Goal: Task Accomplishment & Management: Manage account settings

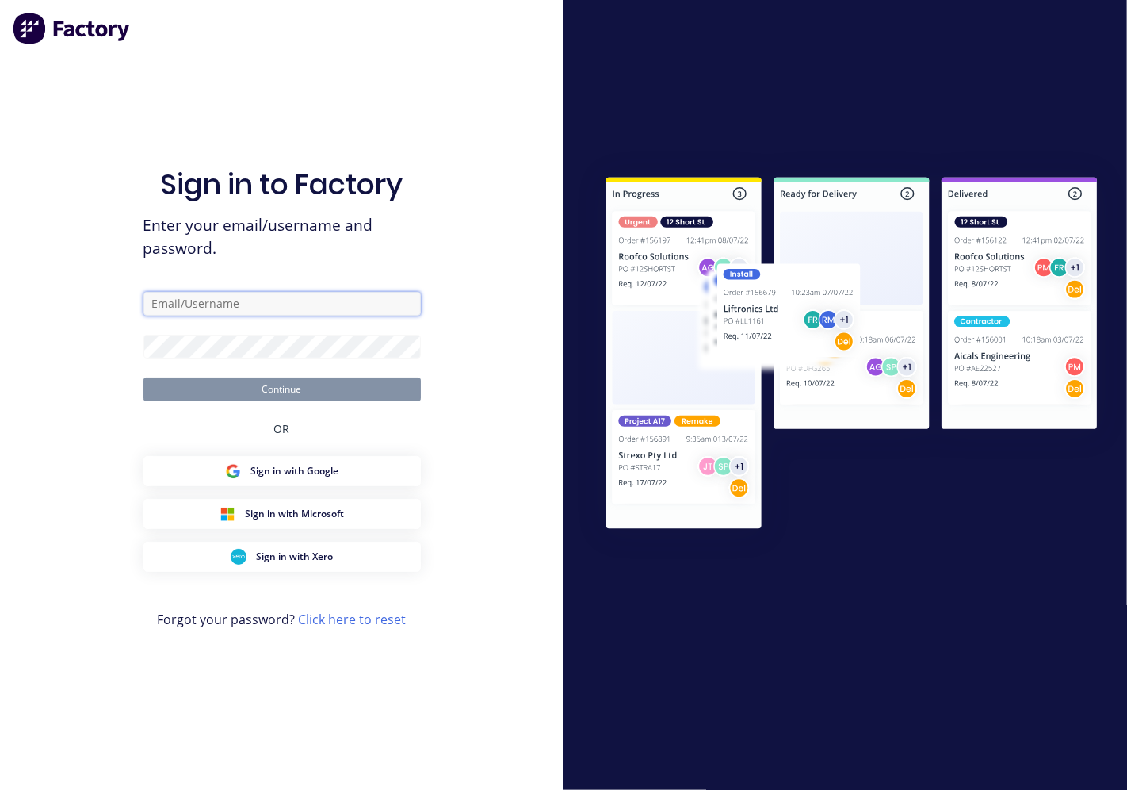
type input "carlos@architecturalroofing.com.au"
click at [307, 407] on div "Sign in to Factory Enter your email/username and password. carlos@architectural…" at bounding box center [281, 410] width 277 height 733
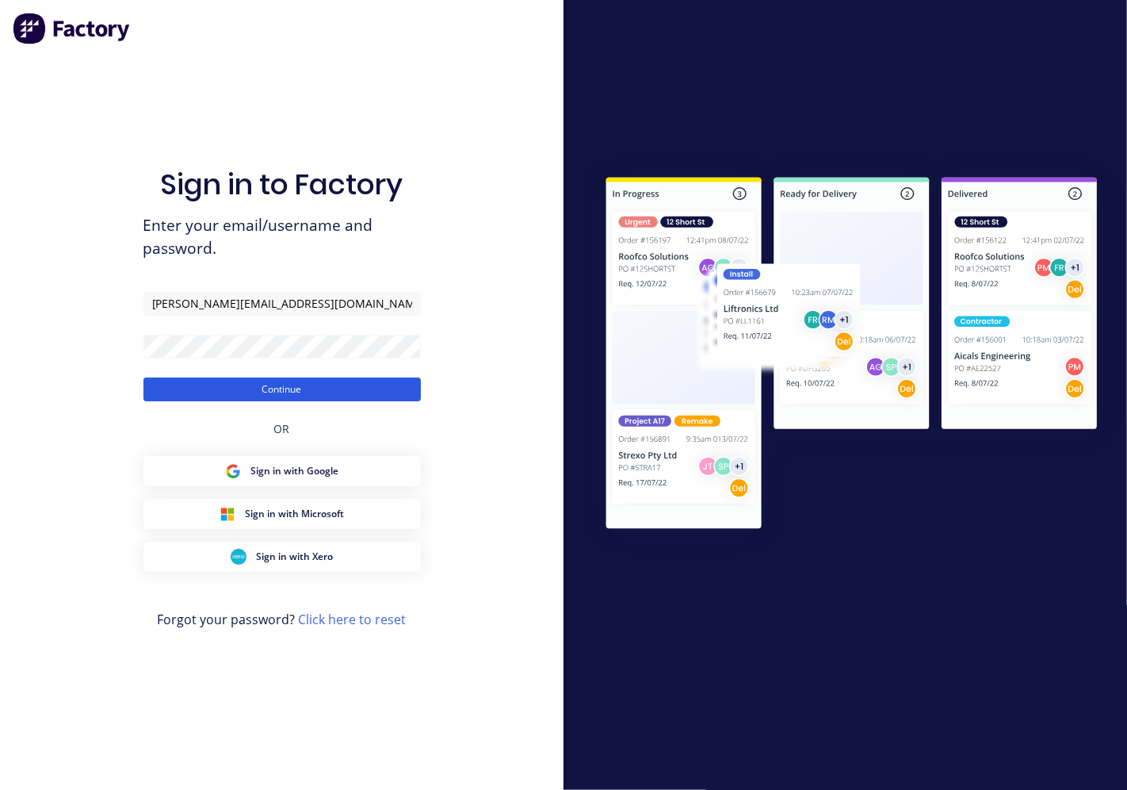
click at [311, 390] on button "Continue" at bounding box center [281, 389] width 277 height 24
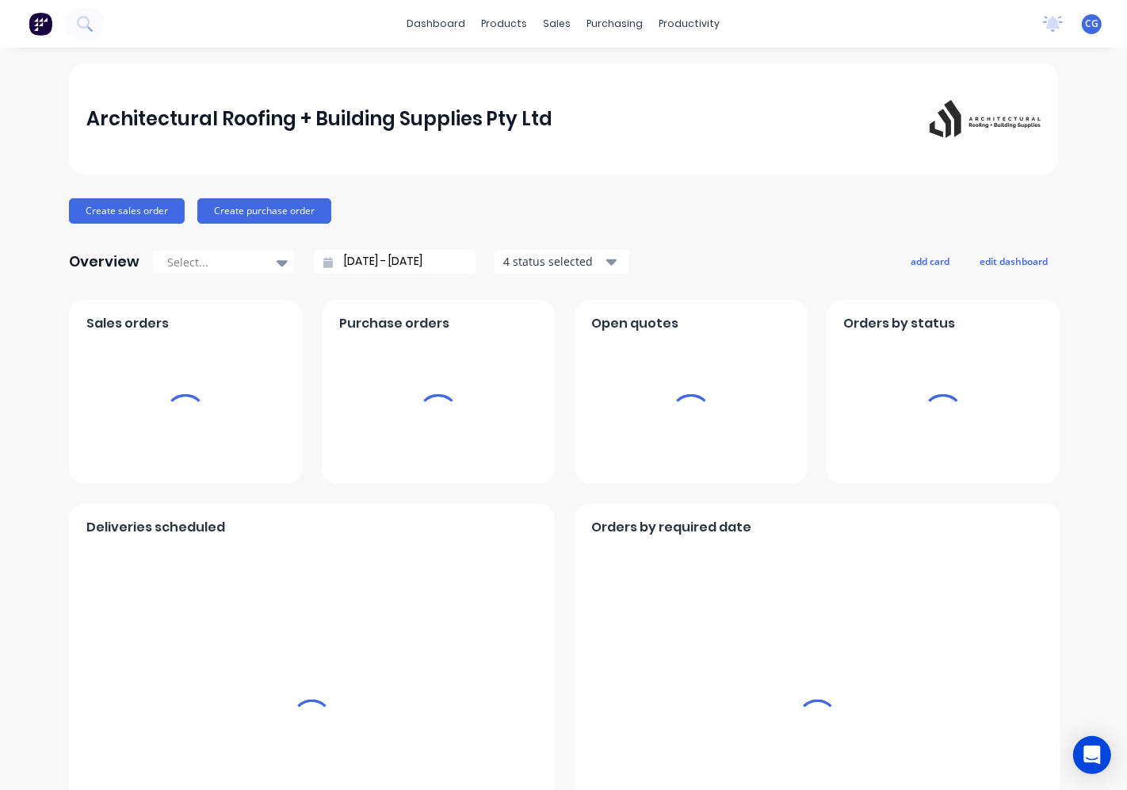
click at [548, 24] on div "sales" at bounding box center [558, 24] width 44 height 24
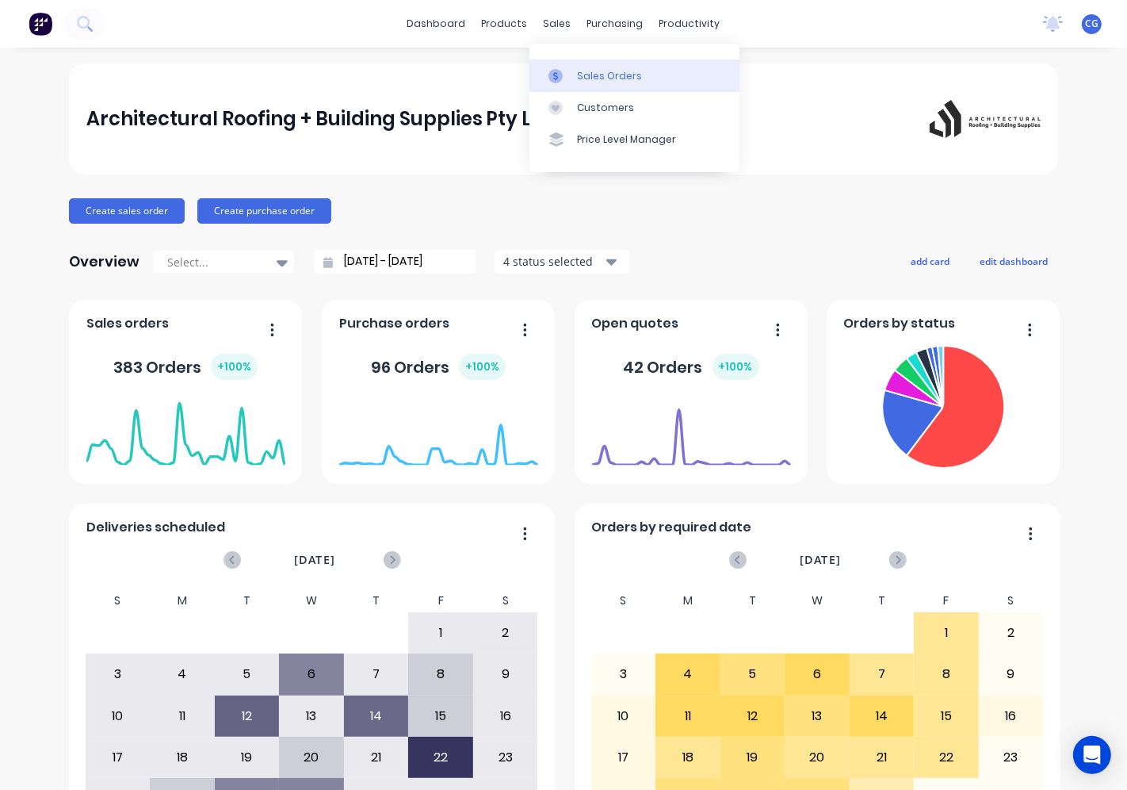
click at [568, 74] on div at bounding box center [561, 76] width 24 height 14
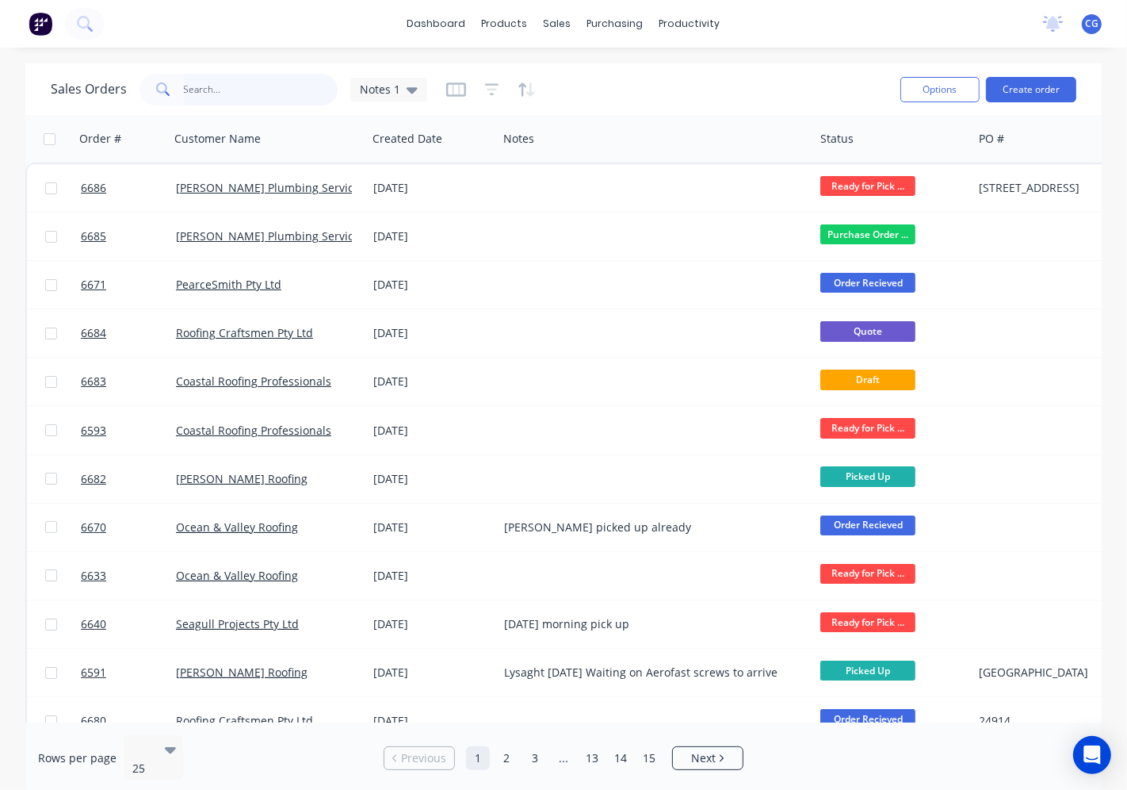
click at [222, 74] on input "text" at bounding box center [261, 90] width 155 height 32
type input "fl"
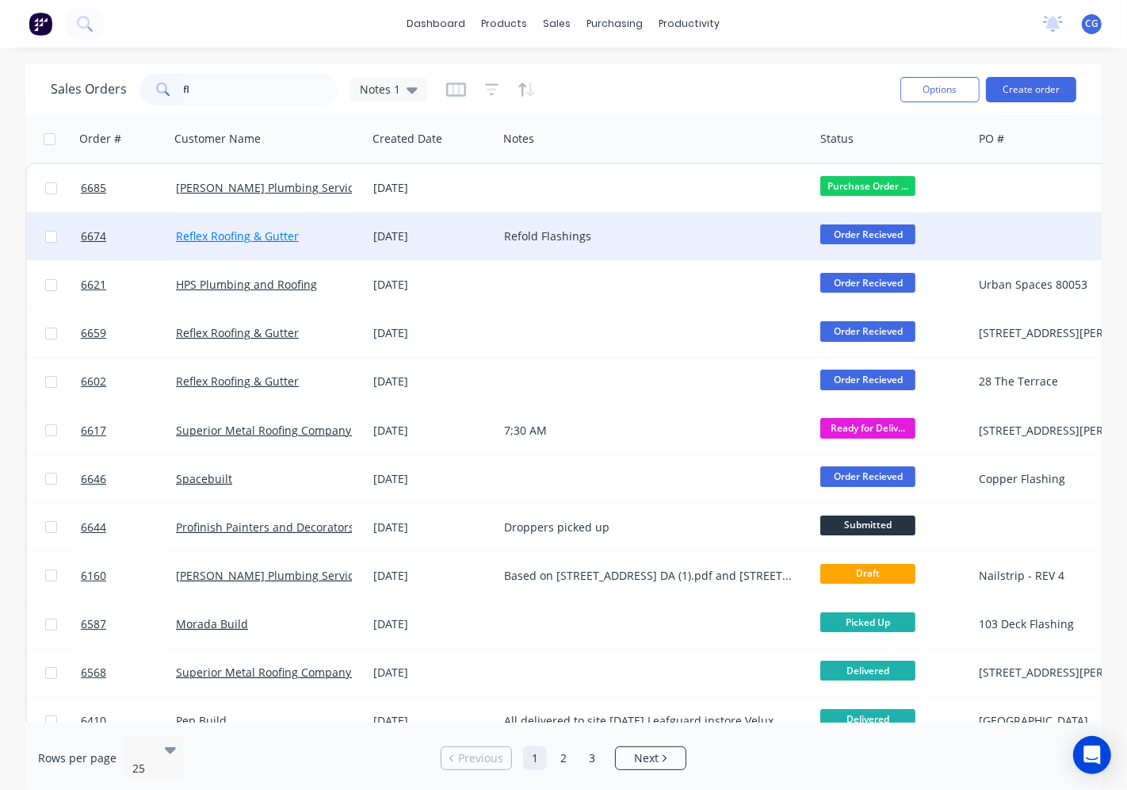
click at [286, 232] on link "Reflex Roofing & Gutter" at bounding box center [237, 235] width 123 height 15
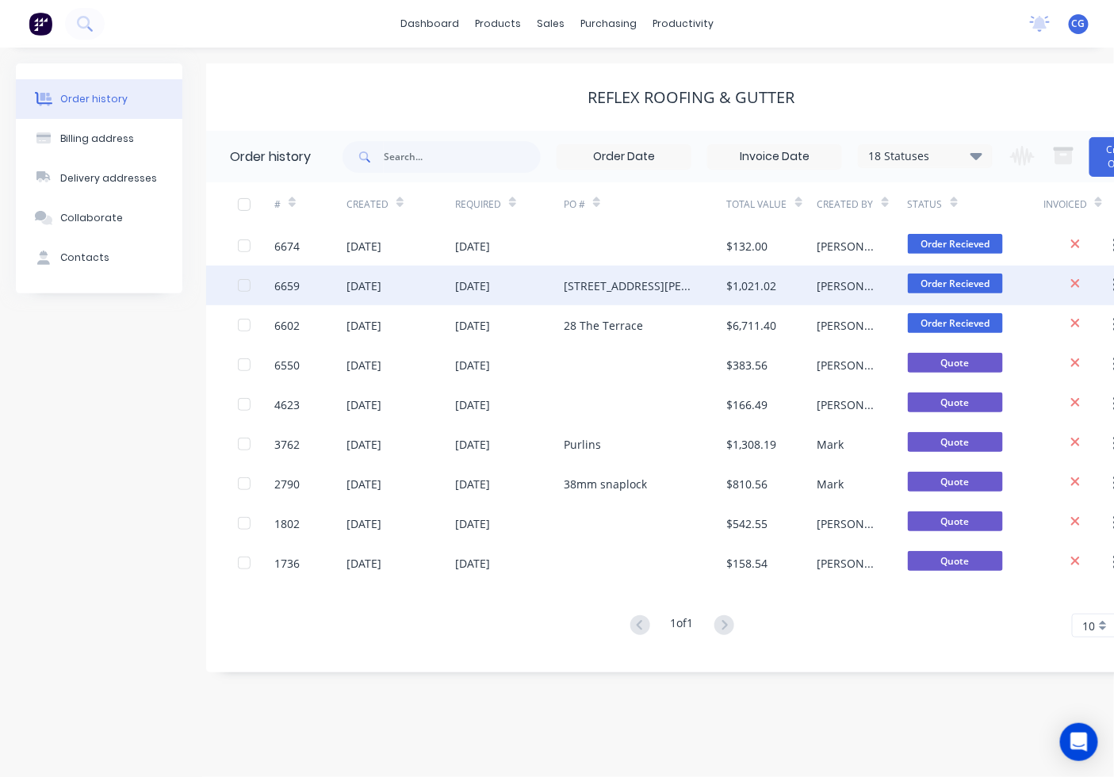
click at [605, 296] on div "37 Fletcher St" at bounding box center [645, 286] width 163 height 40
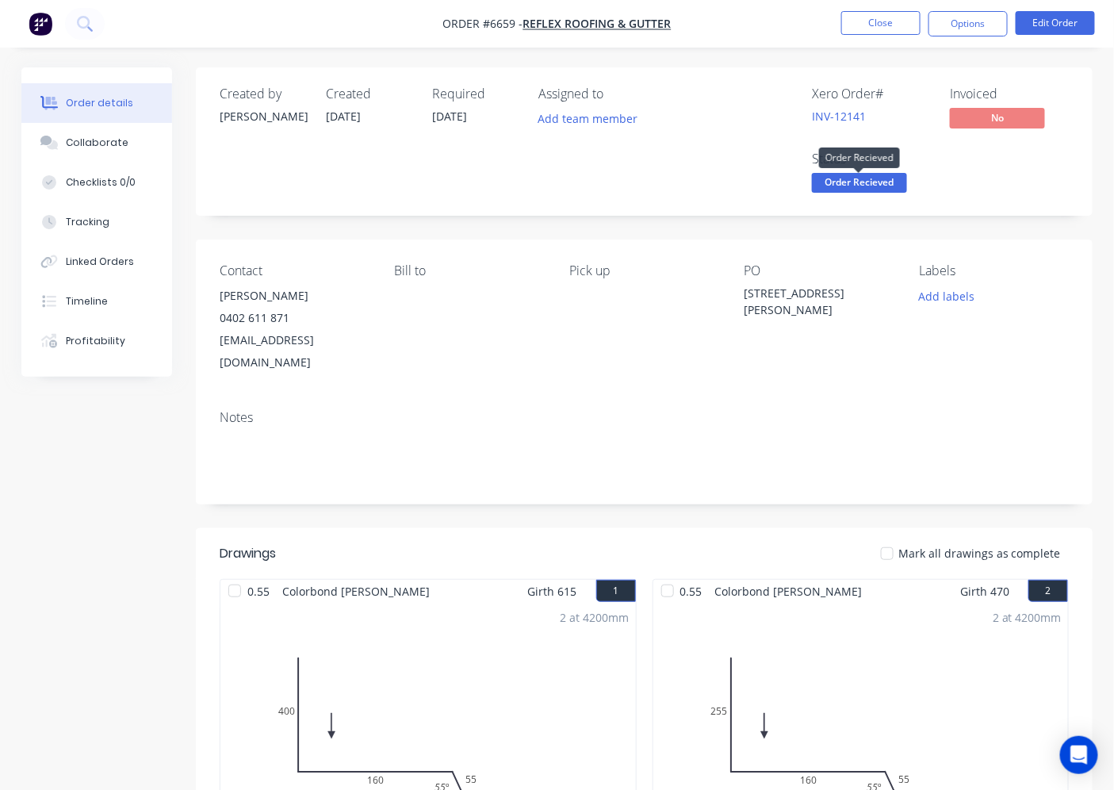
click at [874, 185] on span "Order Recieved" at bounding box center [859, 183] width 95 height 20
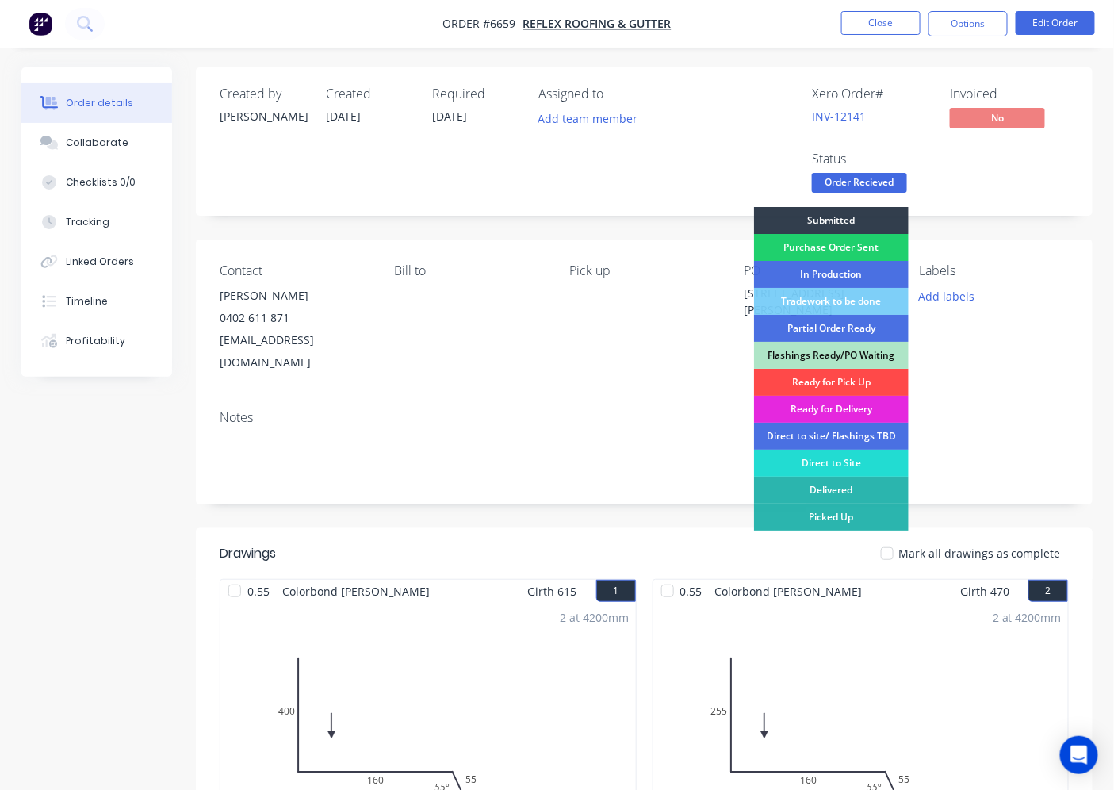
click at [883, 385] on div "Ready for Pick Up" at bounding box center [831, 382] width 155 height 27
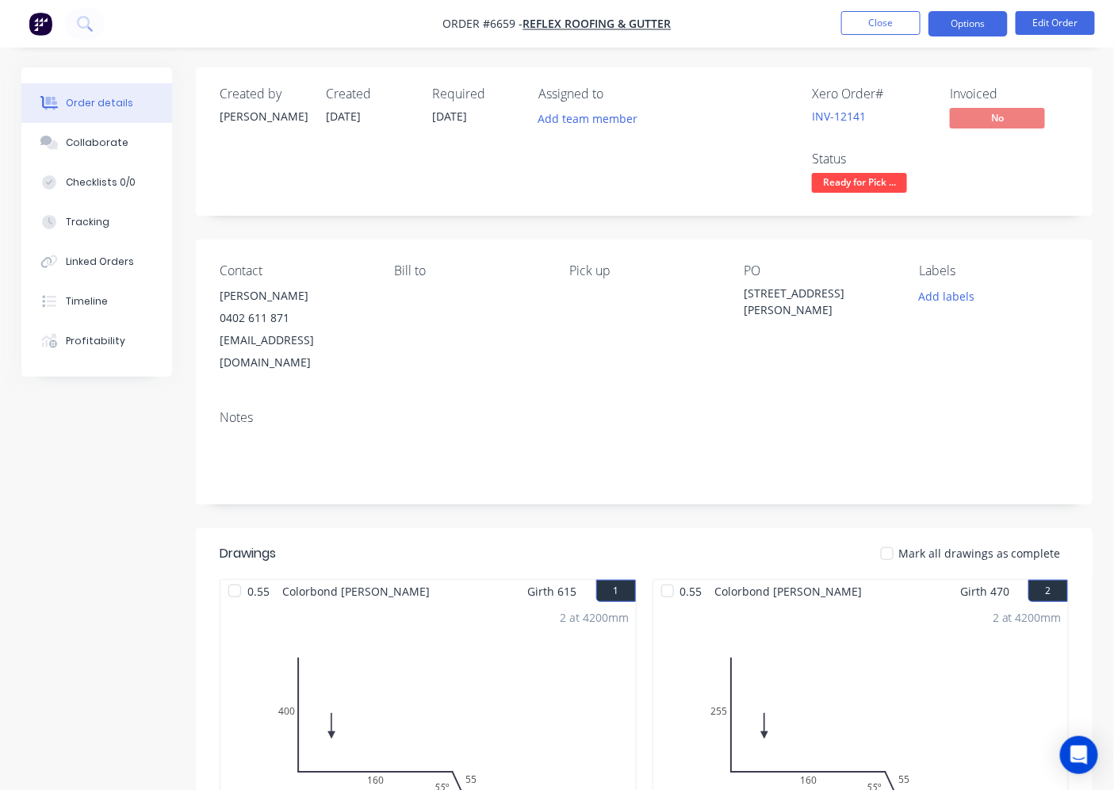
click at [989, 32] on button "Options" at bounding box center [967, 23] width 79 height 25
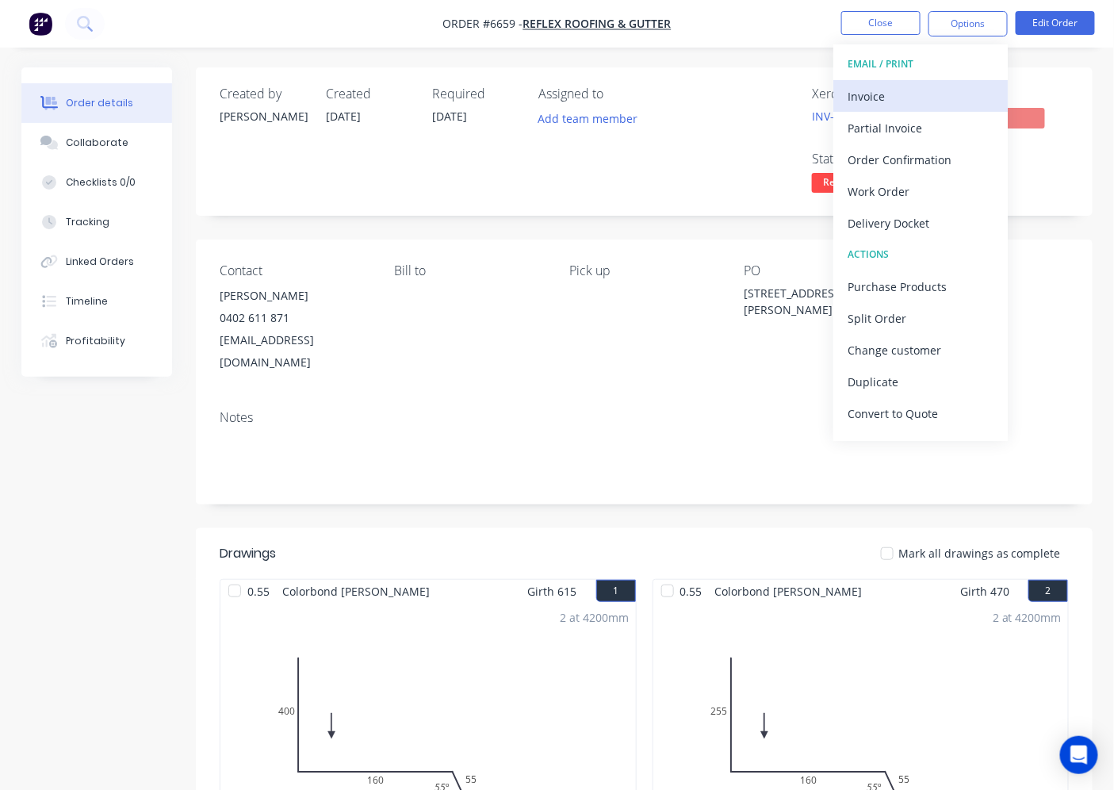
click at [935, 89] on div "Invoice" at bounding box center [920, 96] width 146 height 23
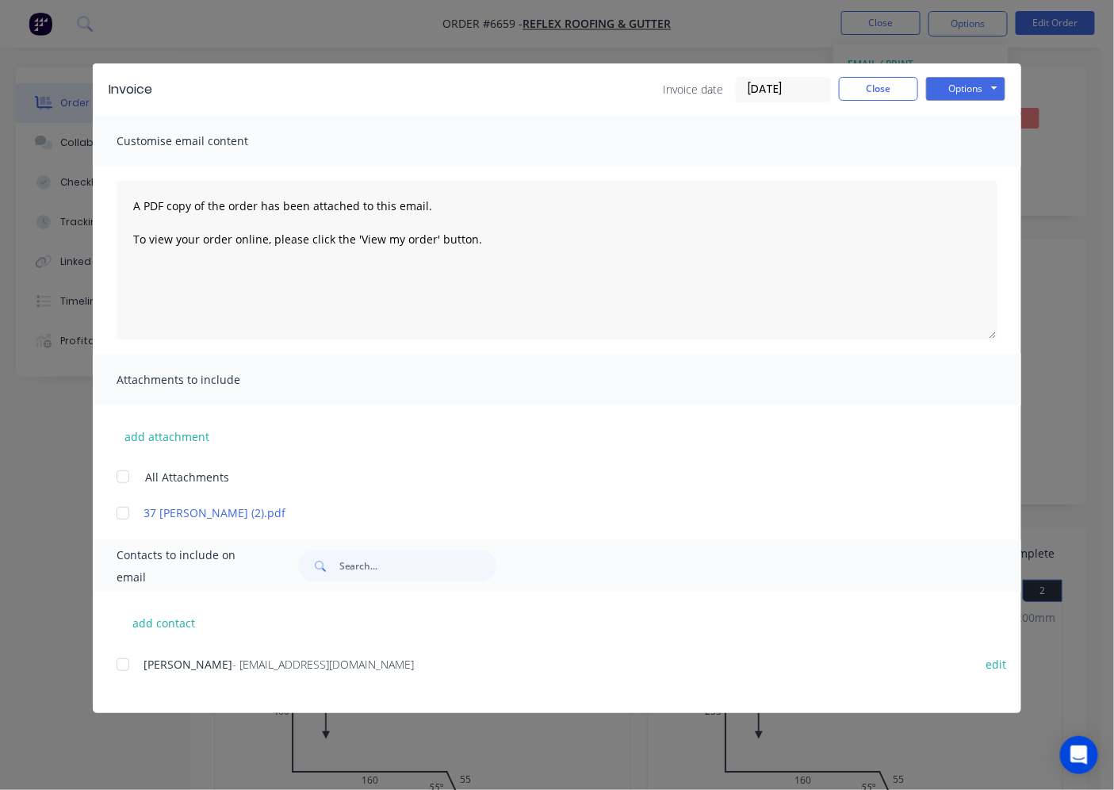
click at [128, 661] on div at bounding box center [123, 665] width 32 height 32
drag, startPoint x: 939, startPoint y: 74, endPoint x: 937, endPoint y: 103, distance: 29.4
click at [937, 98] on div "Invoice Invoice date 28/08/25 Close Options Preview Print Email" at bounding box center [557, 89] width 928 height 52
drag, startPoint x: 937, startPoint y: 99, endPoint x: 976, endPoint y: 171, distance: 81.9
click at [939, 105] on div "Invoice Invoice date 28/08/25 Close Options Preview Print Email" at bounding box center [557, 89] width 928 height 52
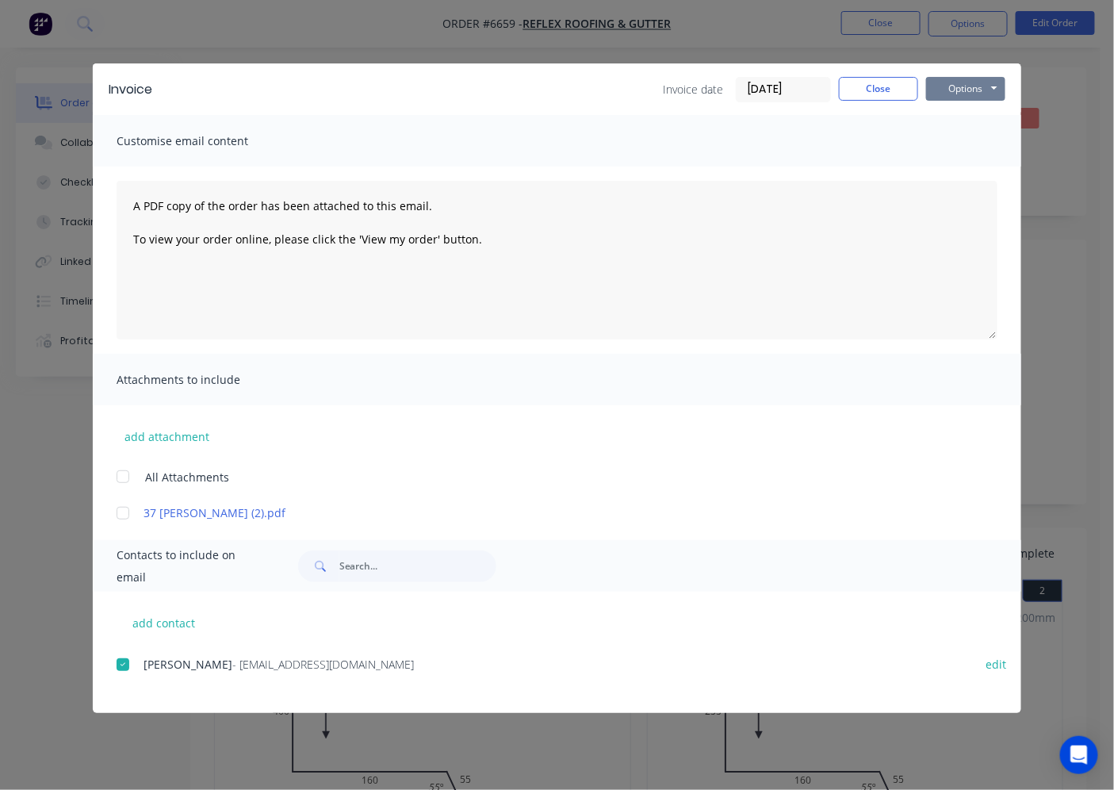
click at [946, 81] on button "Options" at bounding box center [965, 89] width 79 height 24
click at [947, 165] on button "Email" at bounding box center [976, 169] width 101 height 26
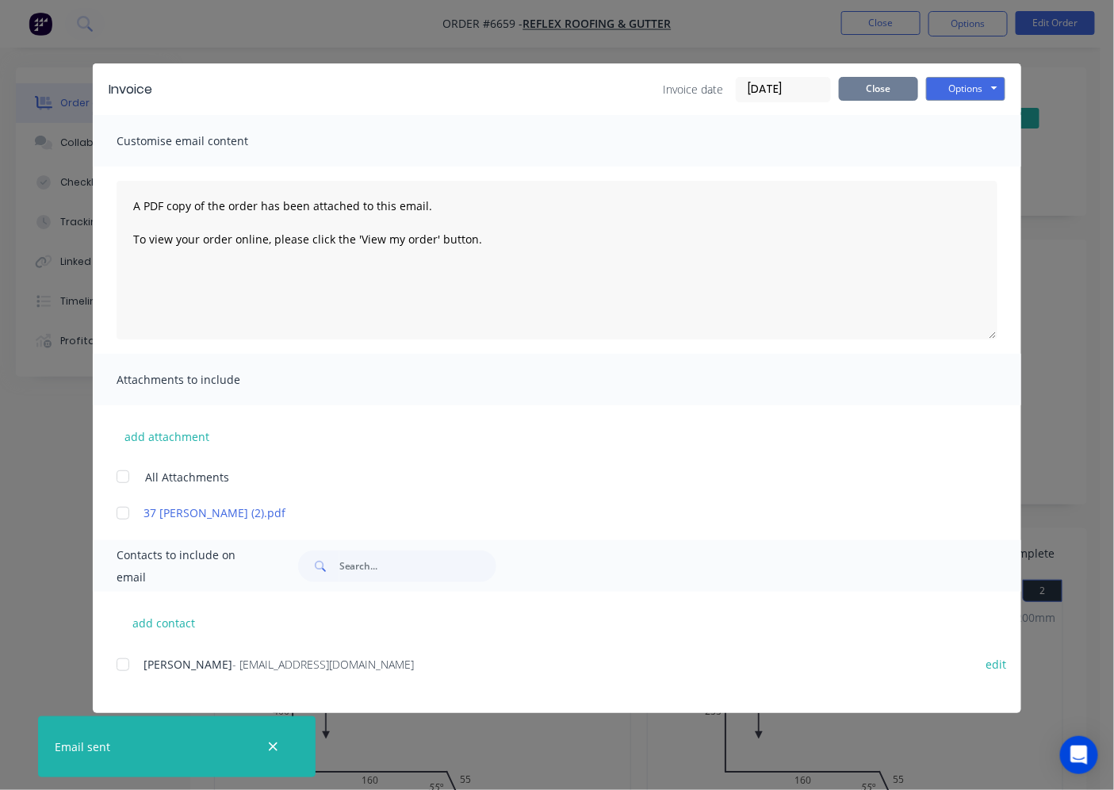
click at [876, 91] on button "Close" at bounding box center [878, 89] width 79 height 24
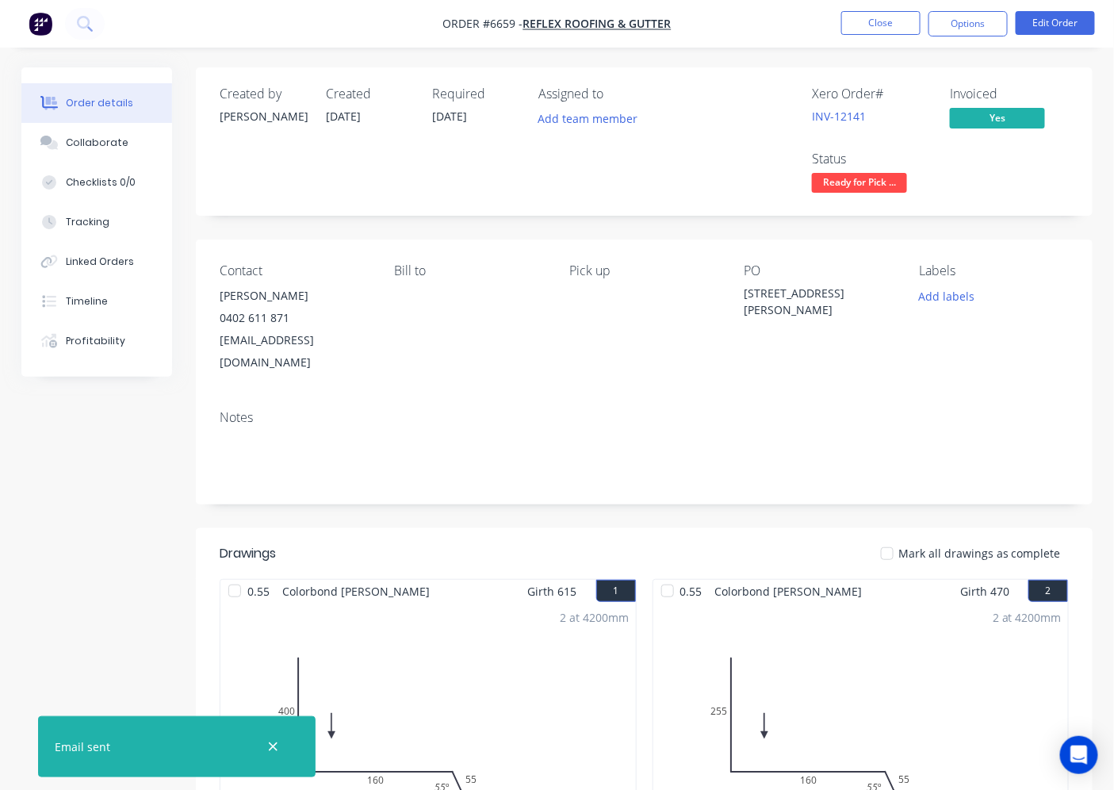
click at [859, 10] on nav "Order #6659 - Reflex Roofing & Gutter Close Options Edit Order" at bounding box center [557, 24] width 1114 height 48
click at [867, 17] on button "Close" at bounding box center [880, 23] width 79 height 24
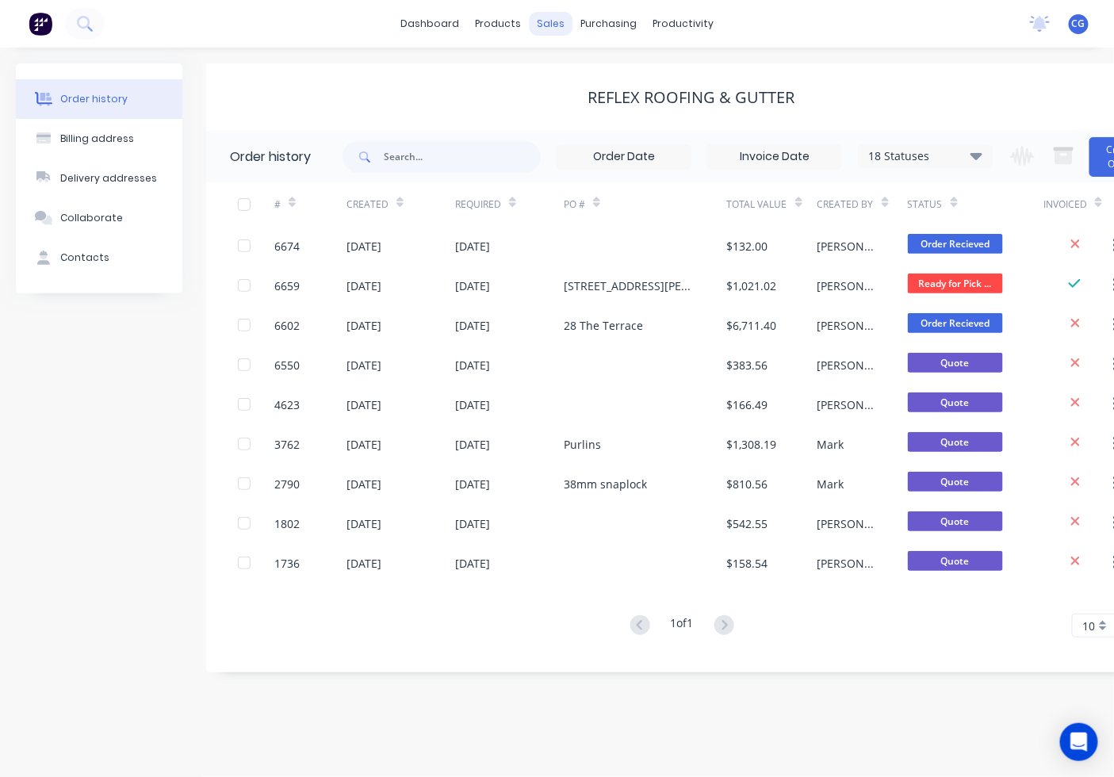
click at [550, 17] on div "sales" at bounding box center [551, 24] width 44 height 24
click at [589, 75] on div "Reflex Roofing & Gutter" at bounding box center [691, 96] width 970 height 67
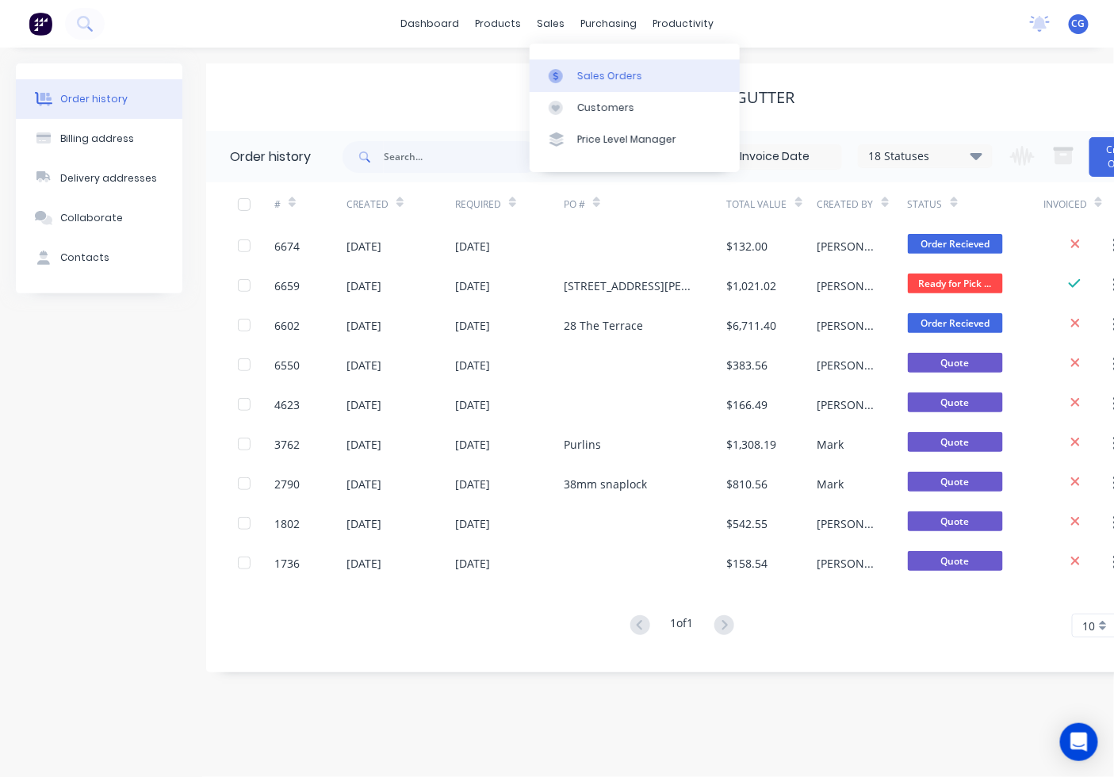
click at [583, 70] on div "Sales Orders" at bounding box center [609, 76] width 65 height 14
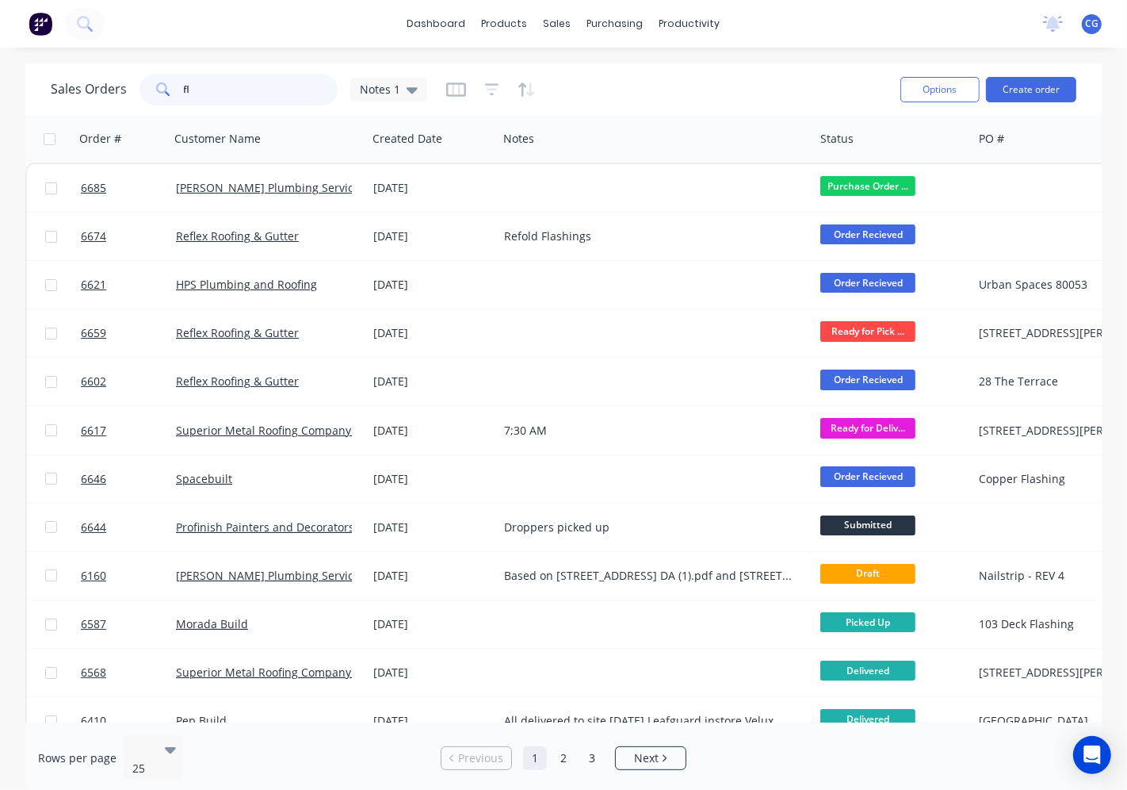
click at [266, 81] on input "fl" at bounding box center [261, 90] width 155 height 32
type input "f"
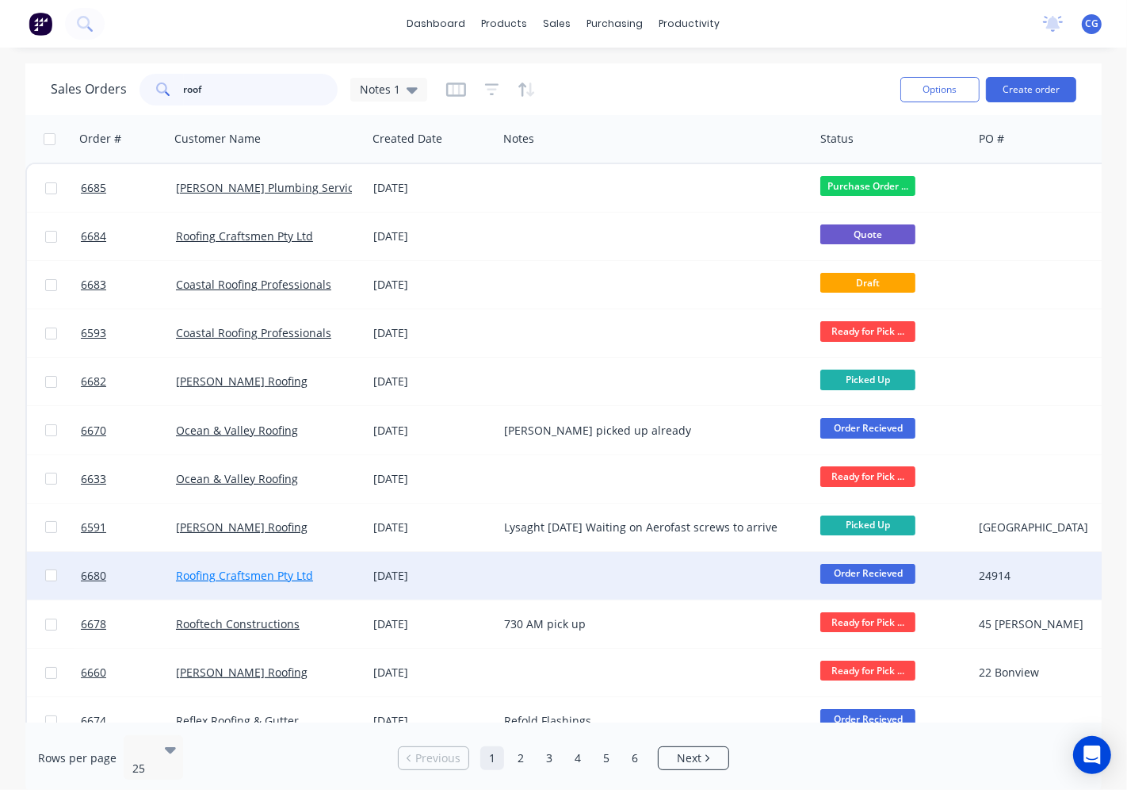
type input "roof"
click at [283, 579] on link "Roofing Craftsmen Pty Ltd" at bounding box center [244, 575] width 137 height 15
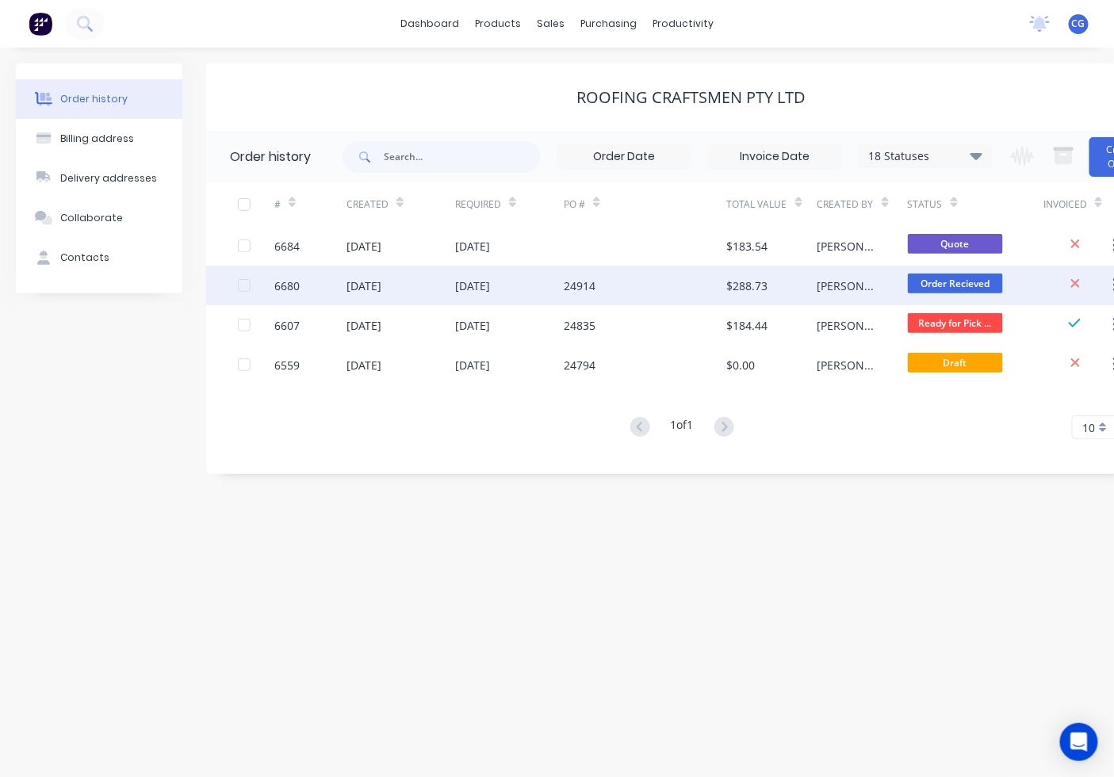
click at [755, 281] on div "$288.73" at bounding box center [747, 285] width 41 height 17
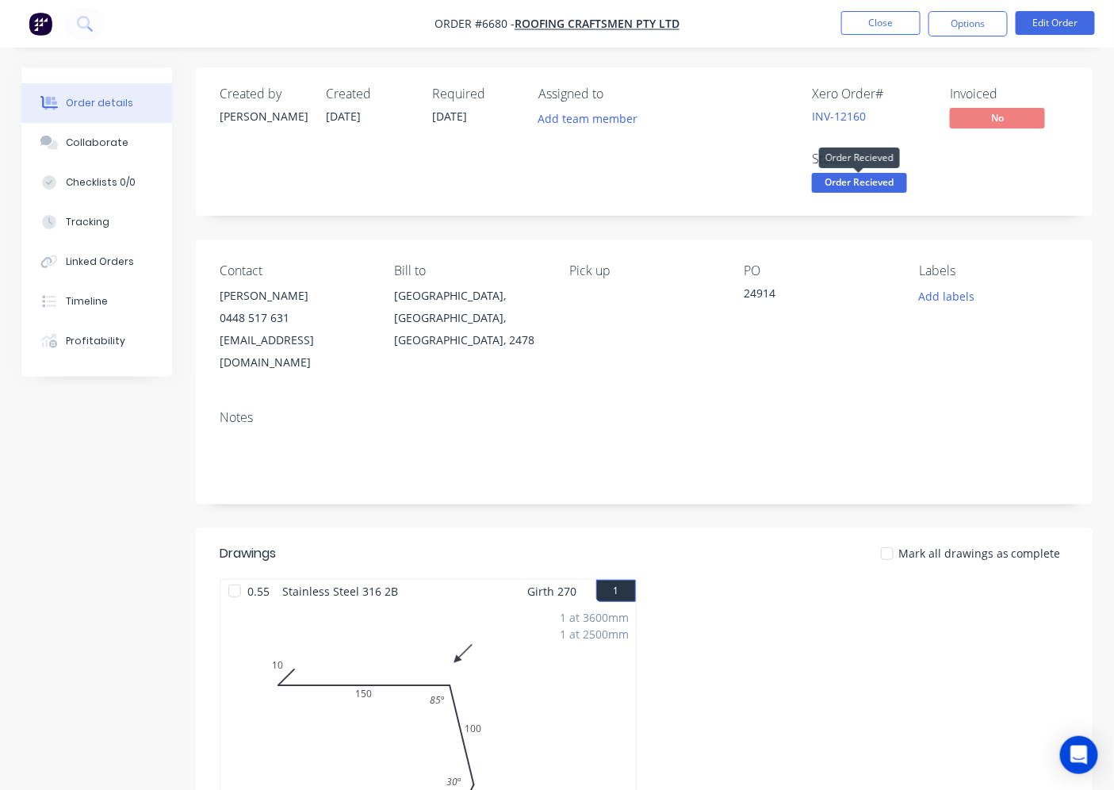
click at [876, 174] on span "Order Recieved" at bounding box center [859, 183] width 95 height 20
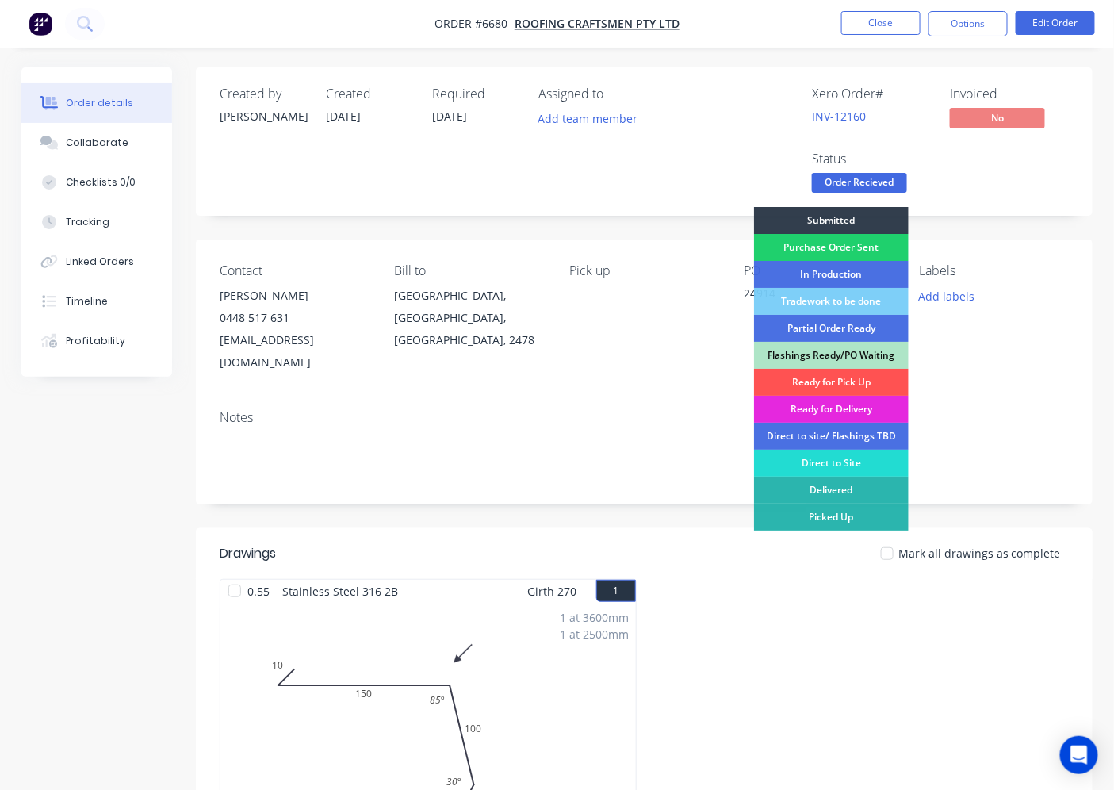
drag, startPoint x: 860, startPoint y: 381, endPoint x: 898, endPoint y: 496, distance: 121.1
click at [862, 382] on div "Ready for Pick Up" at bounding box center [831, 382] width 155 height 27
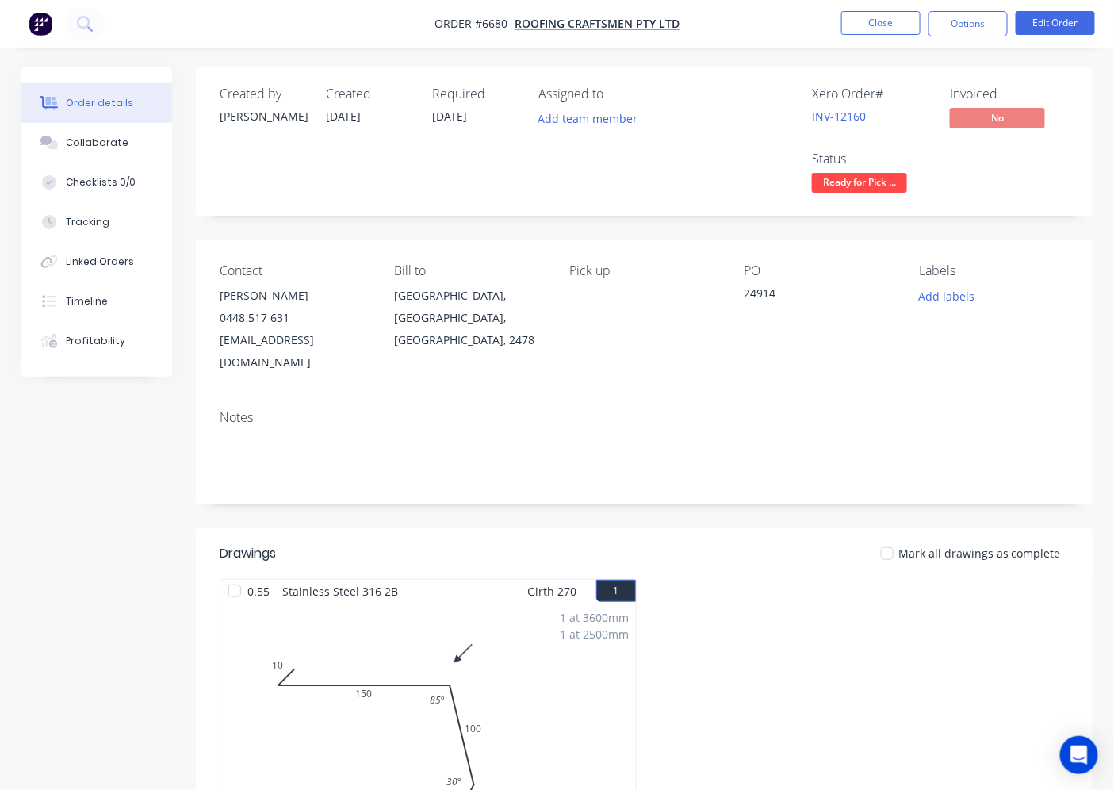
click at [888, 538] on div at bounding box center [887, 554] width 32 height 32
click at [941, 24] on button "Options" at bounding box center [967, 23] width 79 height 25
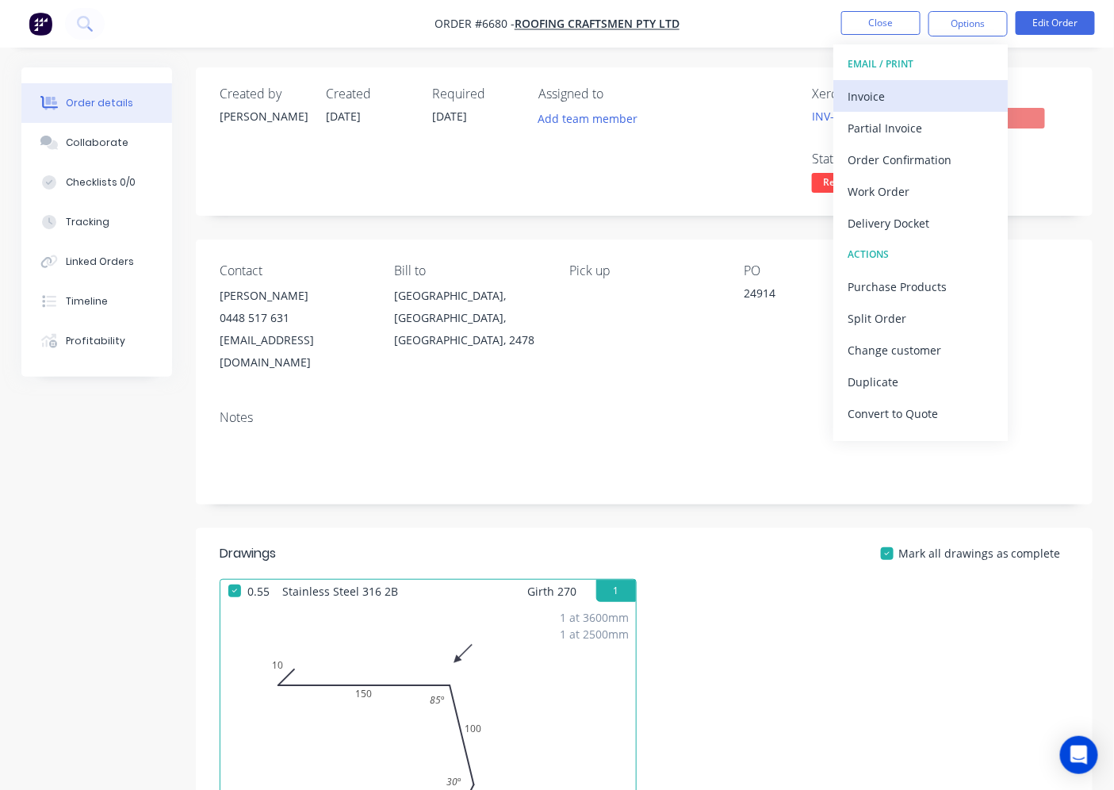
click at [844, 88] on button "Invoice" at bounding box center [920, 96] width 174 height 32
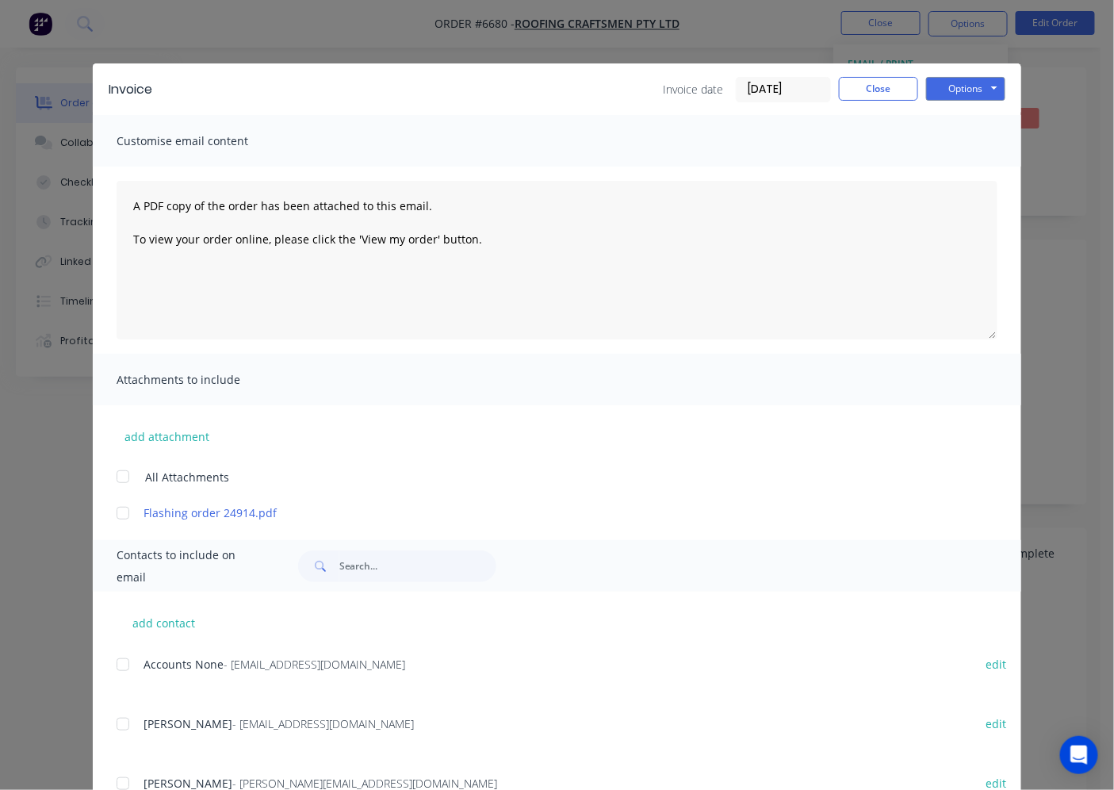
drag, startPoint x: 117, startPoint y: 664, endPoint x: 257, endPoint y: 609, distance: 150.6
click at [127, 663] on div at bounding box center [123, 665] width 32 height 32
click at [975, 85] on button "Options" at bounding box center [965, 89] width 79 height 24
click at [977, 170] on button "Email" at bounding box center [976, 169] width 101 height 26
